Goal: Task Accomplishment & Management: Use online tool/utility

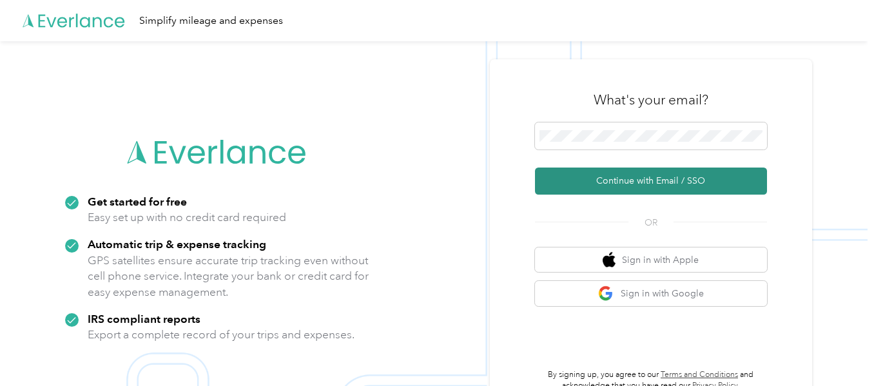
click at [668, 174] on button "Continue with Email / SSO" at bounding box center [651, 181] width 232 height 27
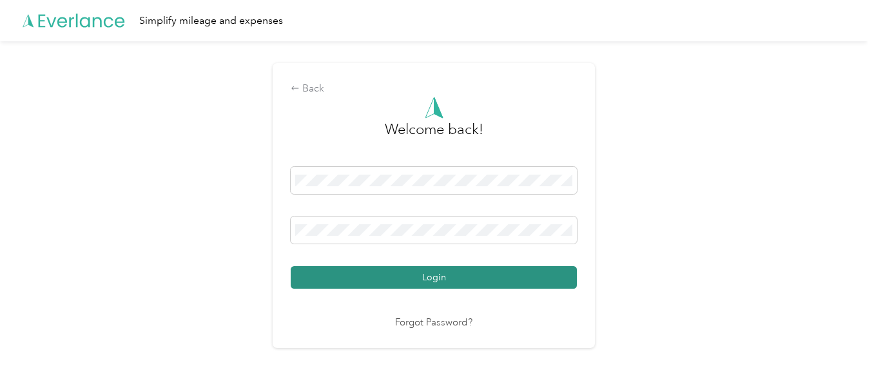
click at [439, 278] on button "Login" at bounding box center [434, 277] width 286 height 23
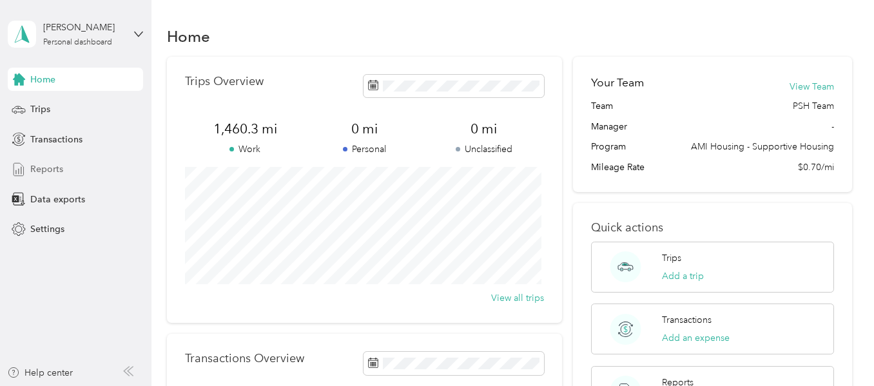
drag, startPoint x: 63, startPoint y: 165, endPoint x: 65, endPoint y: 176, distance: 11.3
click at [65, 176] on div "Reports" at bounding box center [75, 169] width 135 height 23
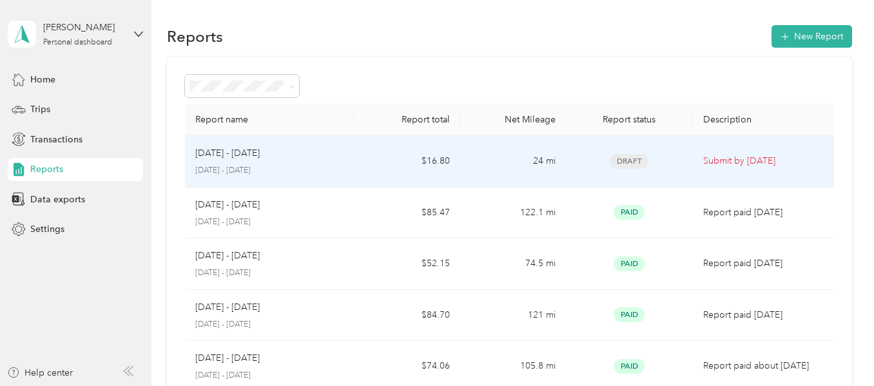
click at [283, 157] on div "[DATE] - [DATE]" at bounding box center [269, 153] width 148 height 14
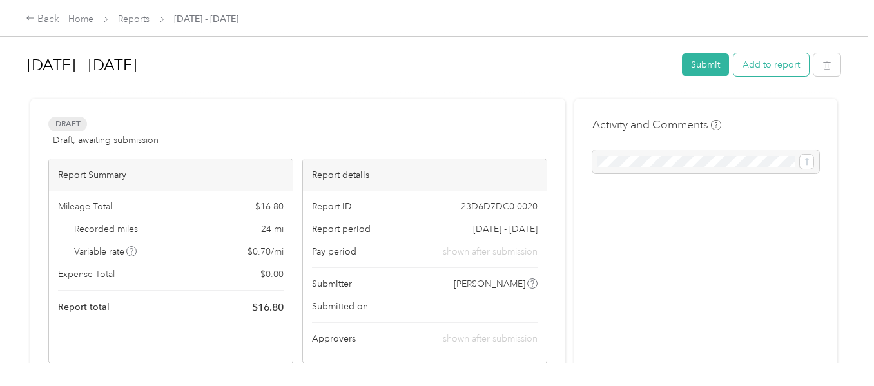
click at [759, 63] on button "Add to report" at bounding box center [770, 64] width 75 height 23
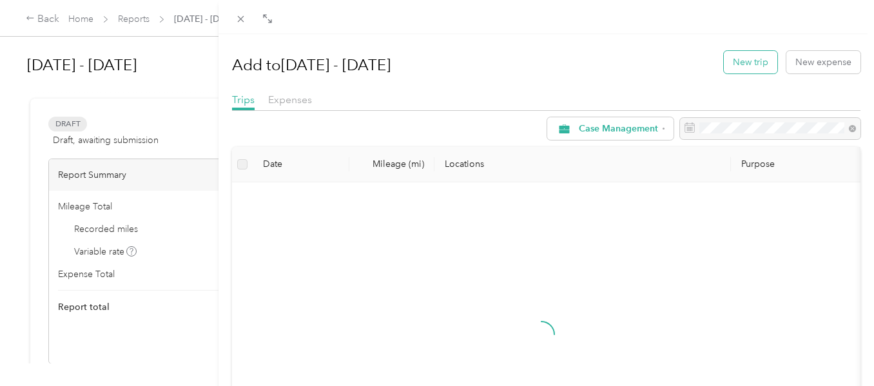
click at [749, 65] on button "New trip" at bounding box center [750, 62] width 53 height 23
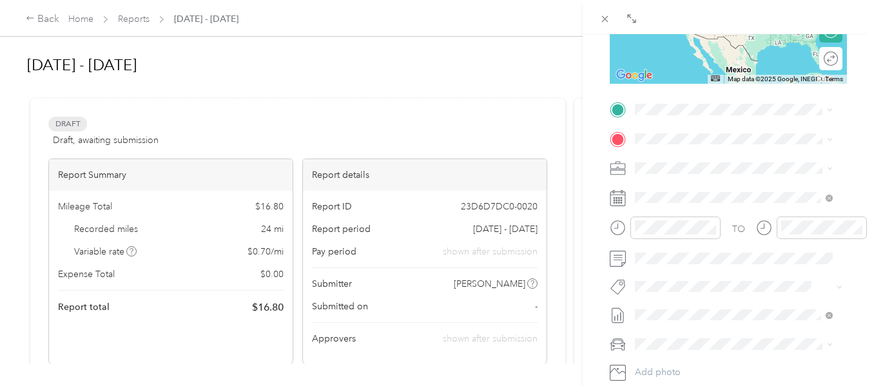
scroll to position [247, 0]
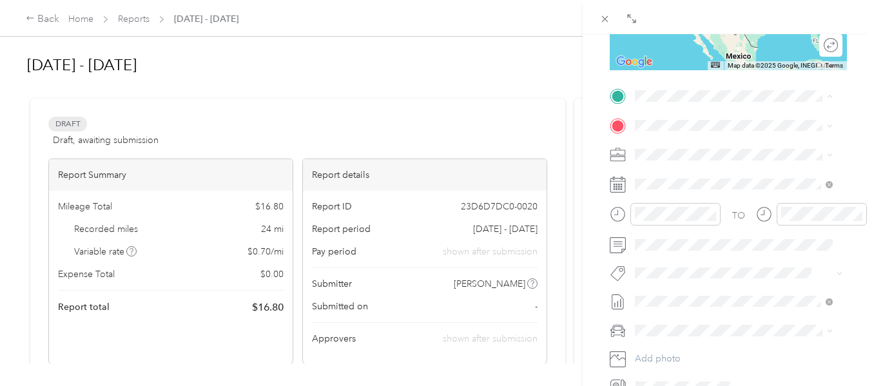
click at [751, 259] on strong "Main Street Apartments" at bounding box center [754, 253] width 101 height 12
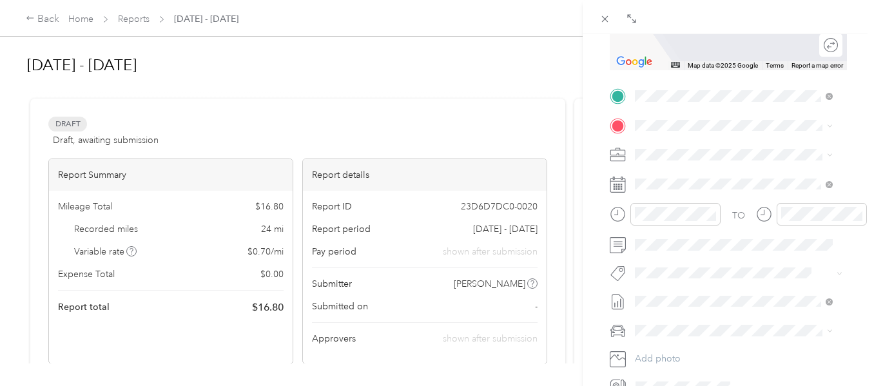
click at [744, 189] on span "[STREET_ADDRESS][US_STATE]" at bounding box center [723, 193] width 129 height 11
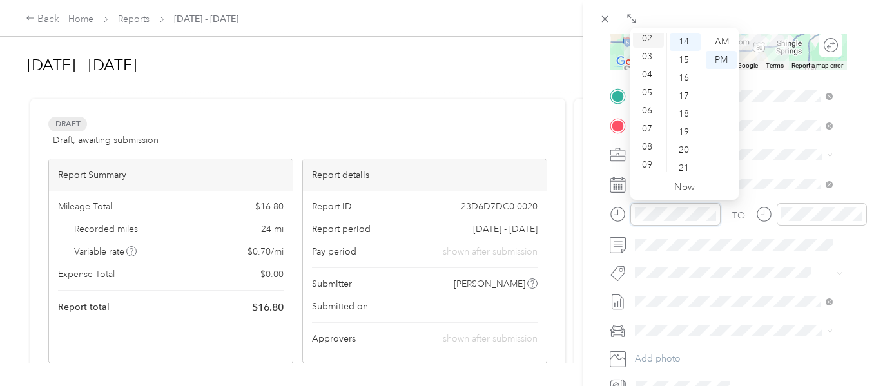
scroll to position [77, 0]
click at [648, 159] on div "11" at bounding box center [648, 163] width 31 height 18
click at [687, 111] on div "25" at bounding box center [685, 111] width 31 height 18
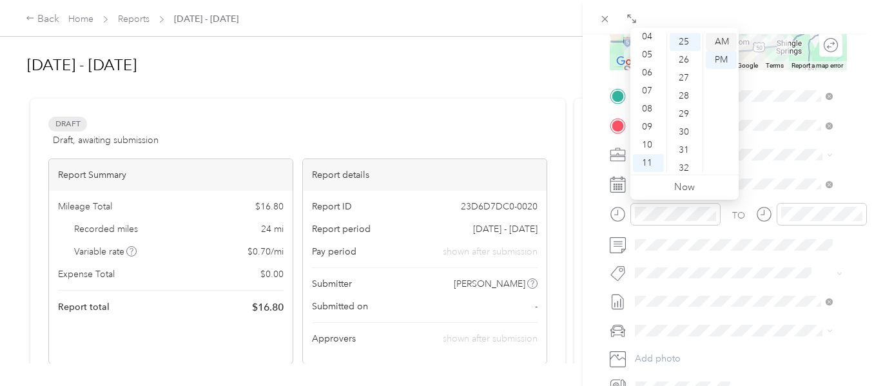
click at [722, 35] on div "AM" at bounding box center [721, 42] width 31 height 18
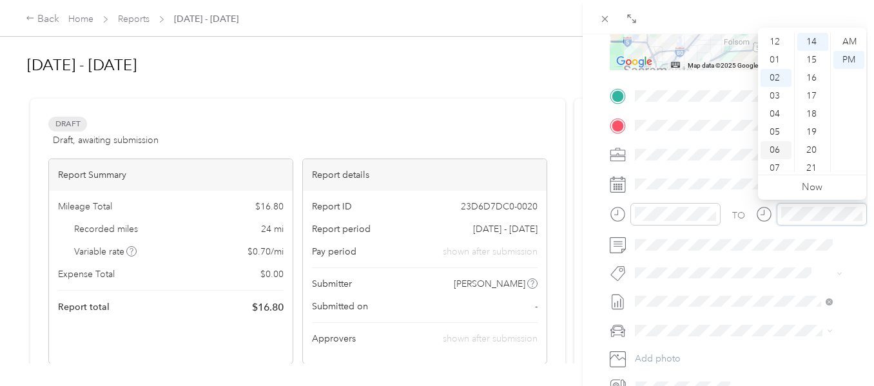
scroll to position [77, 0]
click at [774, 159] on div "11" at bounding box center [775, 163] width 31 height 18
click at [811, 85] on div "55" at bounding box center [812, 91] width 31 height 18
click at [854, 33] on div "AM" at bounding box center [848, 42] width 31 height 18
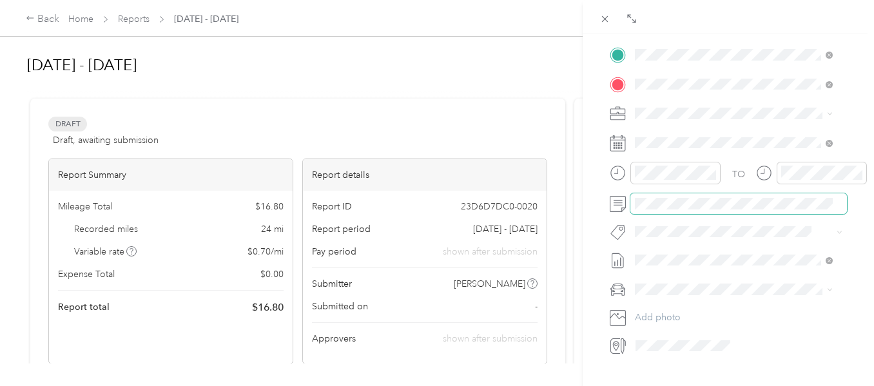
scroll to position [312, 0]
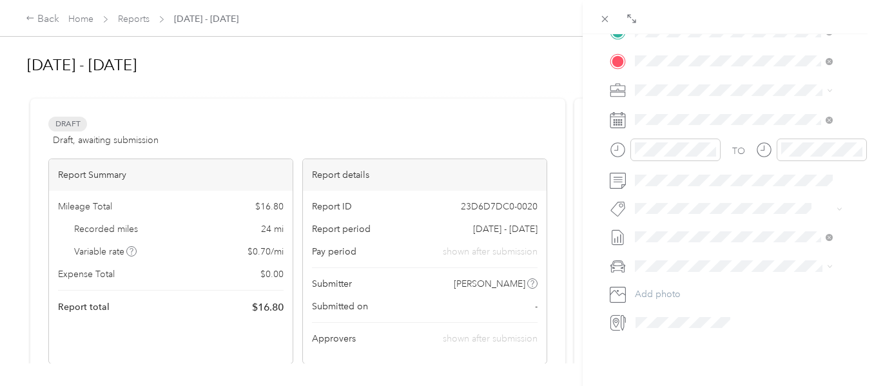
click at [677, 286] on span "Chrysler pt cruiser" at bounding box center [676, 283] width 74 height 11
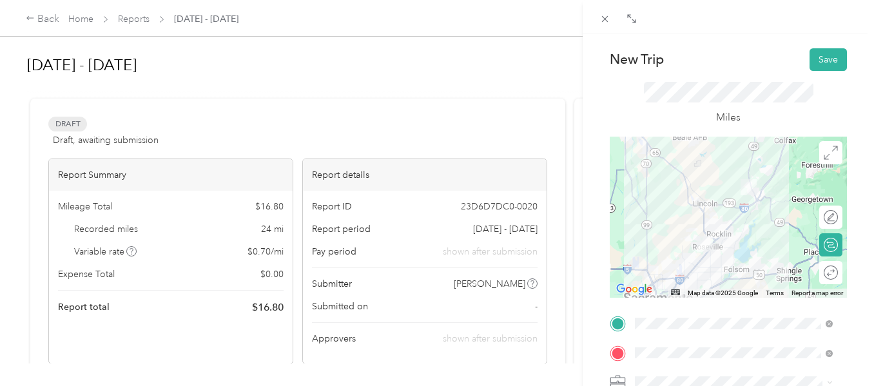
scroll to position [0, 0]
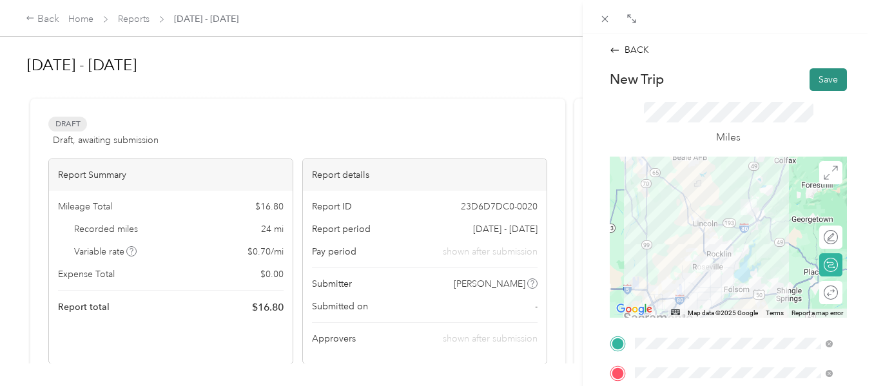
click at [820, 74] on button "Save" at bounding box center [827, 79] width 37 height 23
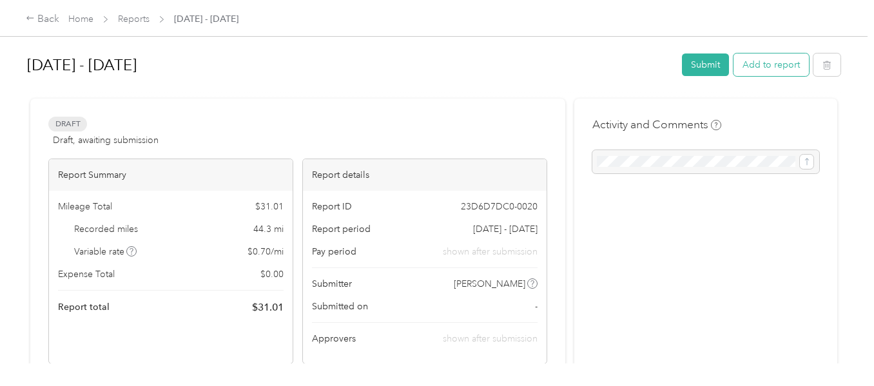
click at [770, 61] on button "Add to report" at bounding box center [770, 64] width 75 height 23
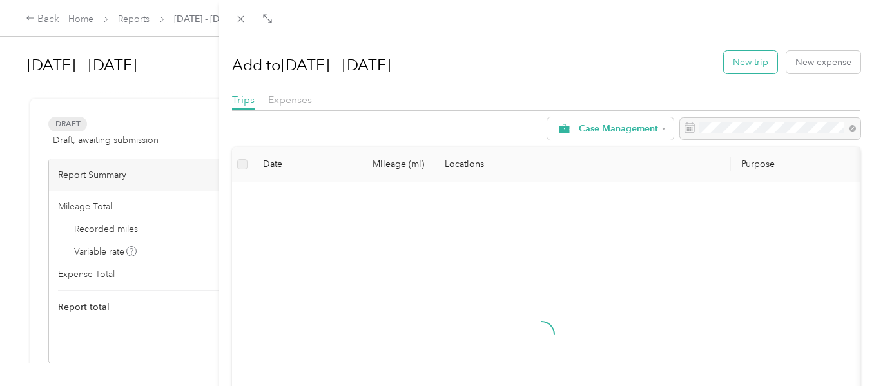
click at [737, 58] on button "New trip" at bounding box center [750, 62] width 53 height 23
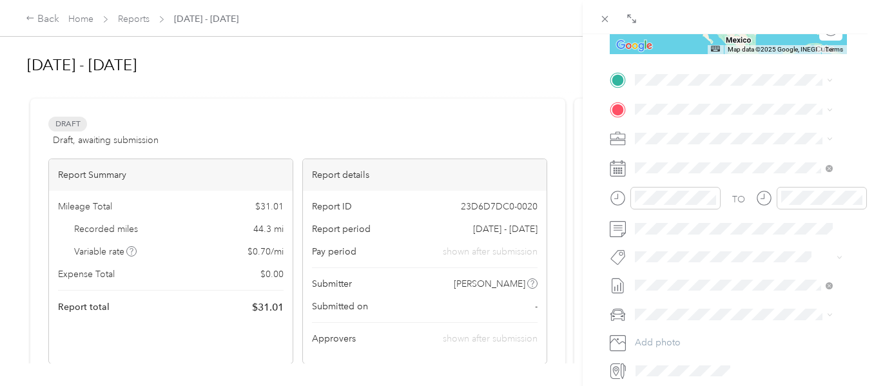
scroll to position [253, 0]
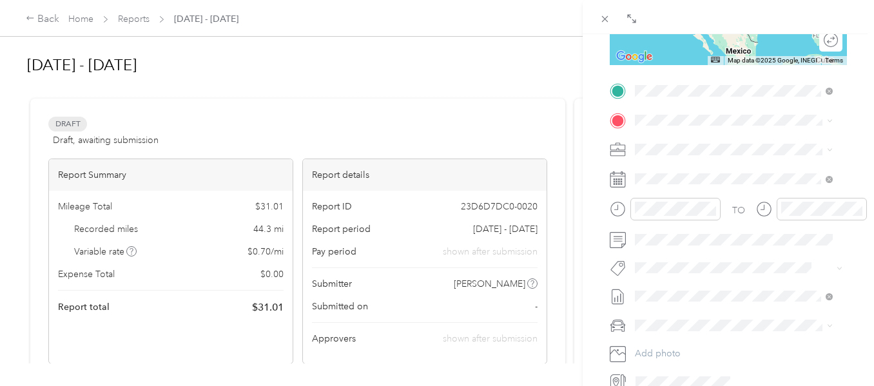
click at [692, 168] on div "TEAM AMIH - Main Office [STREET_ADDRESS][US_STATE]" at bounding box center [723, 152] width 129 height 32
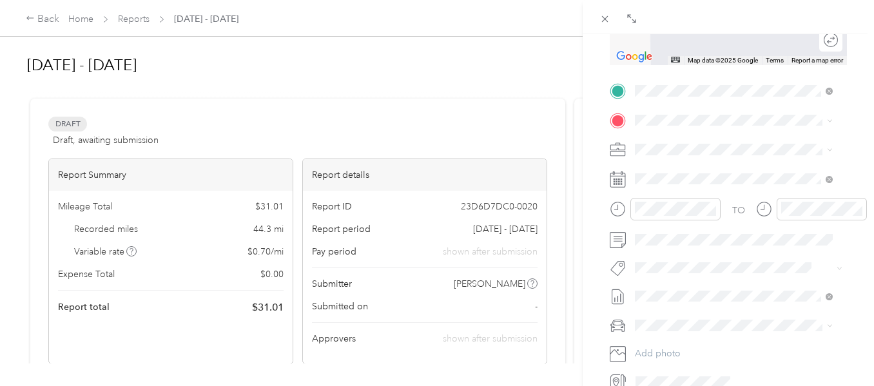
click at [717, 283] on strong "Main Street Apartments" at bounding box center [754, 277] width 101 height 12
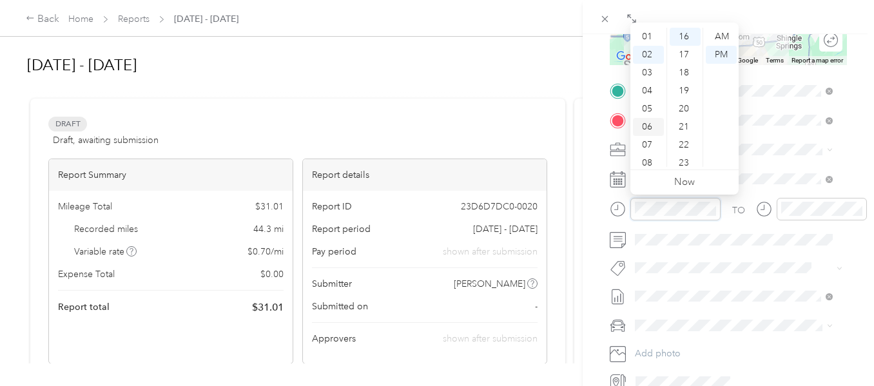
scroll to position [0, 0]
click at [651, 36] on div "12" at bounding box center [648, 37] width 31 height 18
click at [684, 106] on div "45" at bounding box center [685, 109] width 31 height 18
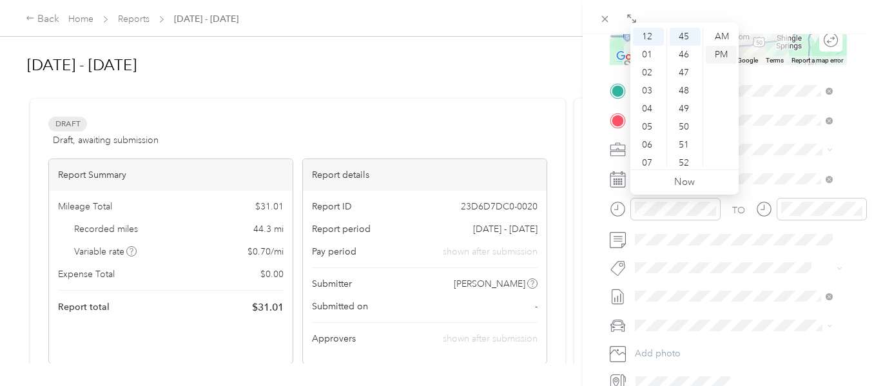
click at [719, 51] on div "PM" at bounding box center [721, 55] width 31 height 18
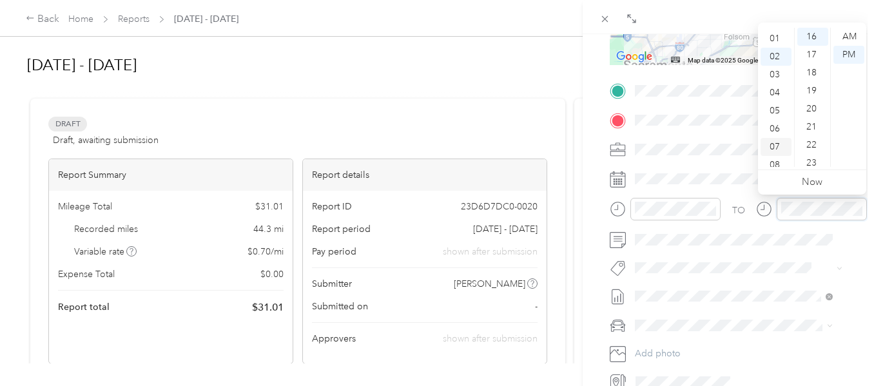
scroll to position [0, 0]
click at [771, 53] on div "01" at bounding box center [775, 55] width 31 height 18
click at [817, 82] on div "15" at bounding box center [812, 83] width 31 height 18
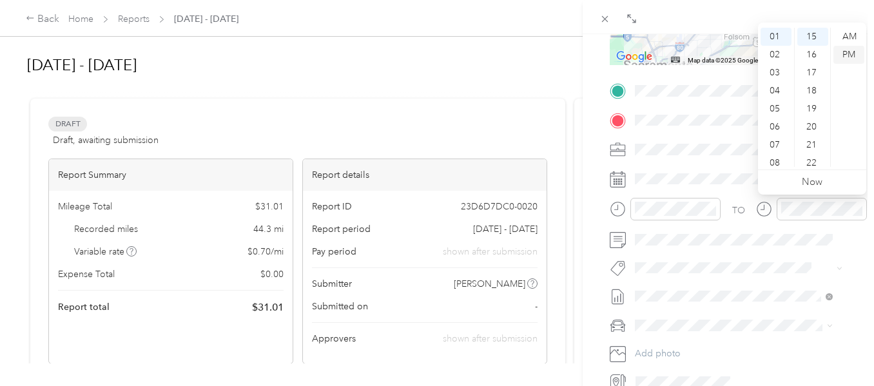
click at [847, 55] on div "PM" at bounding box center [848, 55] width 31 height 18
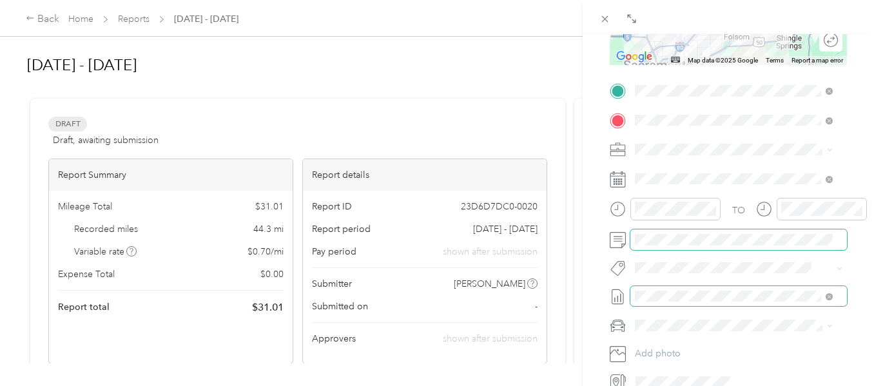
scroll to position [317, 0]
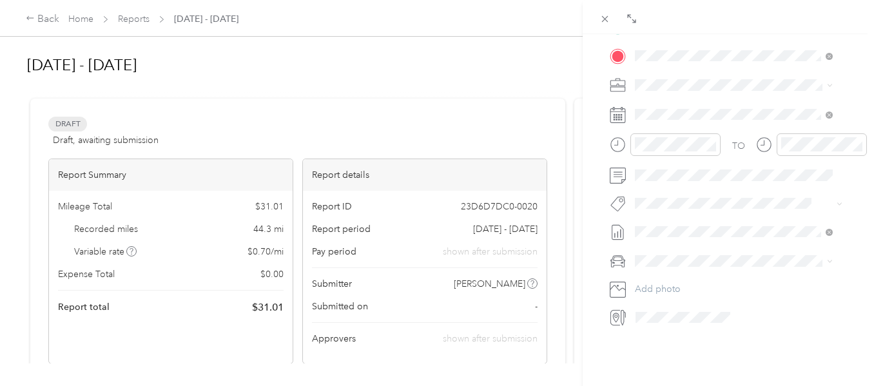
click at [661, 282] on span "Chrysler pt cruiser" at bounding box center [676, 278] width 74 height 11
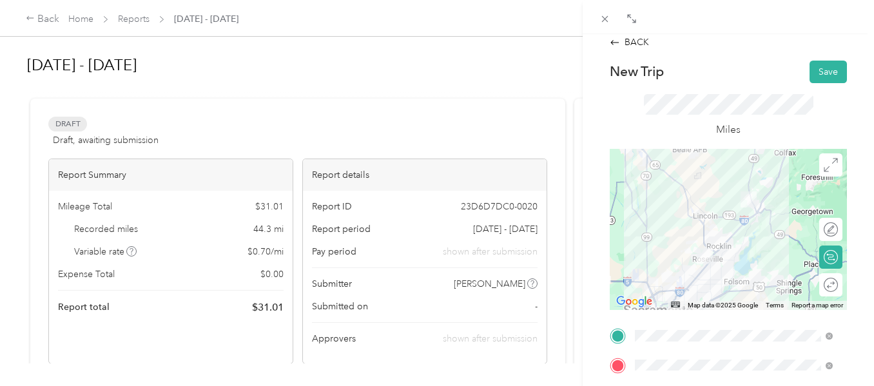
scroll to position [3, 0]
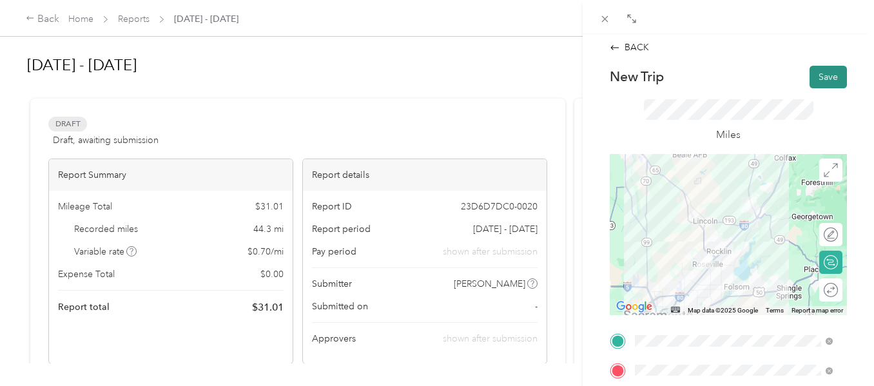
click at [809, 68] on button "Save" at bounding box center [827, 77] width 37 height 23
